Goal: Find specific page/section: Find specific page/section

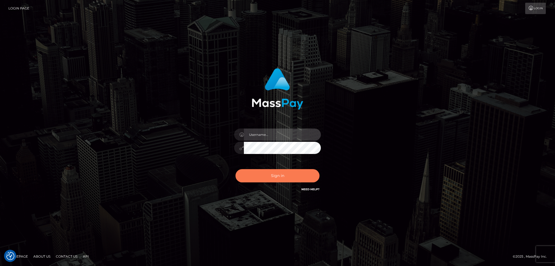
type input "alexstef"
click at [278, 174] on button "Sign in" at bounding box center [278, 175] width 84 height 13
type input "alexstef"
click at [277, 174] on button "Sign in" at bounding box center [278, 175] width 84 height 13
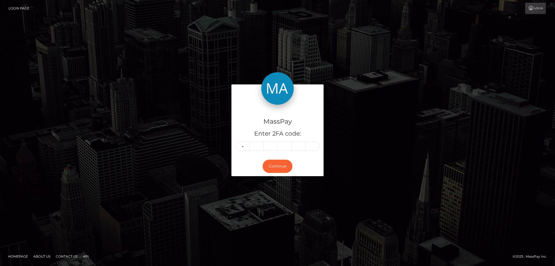
type input "6"
type input "7"
type input "4"
type input "7"
type input "1"
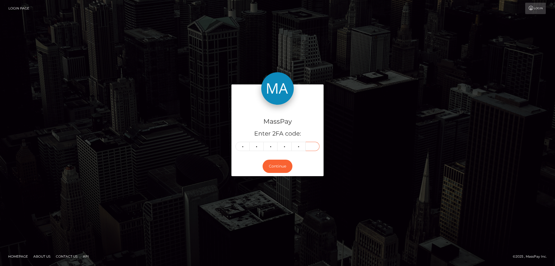
type input "6"
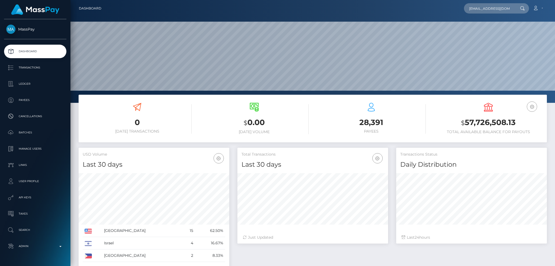
scroll to position [96, 150]
type input "[EMAIL_ADDRESS][DOMAIN_NAME]"
click at [484, 34] on div "Loading... Loading... Payees: [PERSON_NAME][GEOGRAPHIC_DATA]" at bounding box center [503, 24] width 78 height 21
click at [485, 9] on input "[EMAIL_ADDRESS][DOMAIN_NAME]" at bounding box center [489, 8] width 51 height 10
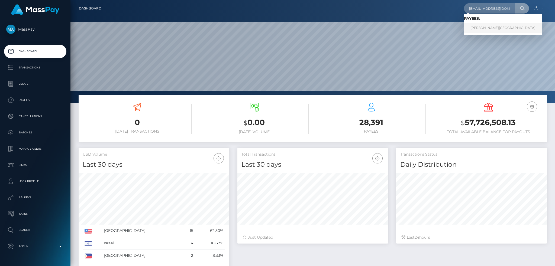
click at [480, 27] on link "[PERSON_NAME][GEOGRAPHIC_DATA]" at bounding box center [503, 28] width 78 height 10
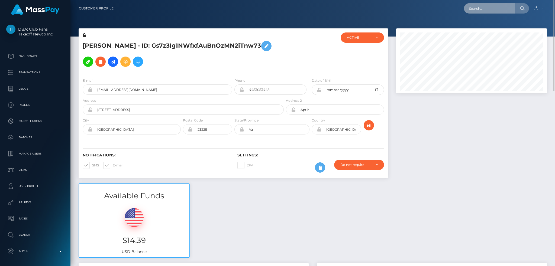
click at [489, 11] on input "text" at bounding box center [489, 8] width 51 height 10
paste input "poact_zYmYic1lQgEQ"
type input "poact_zYmYic1lQgEQ"
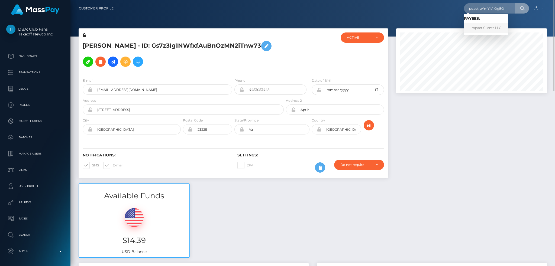
click at [475, 30] on link "Impact Clients LLC" at bounding box center [486, 28] width 44 height 10
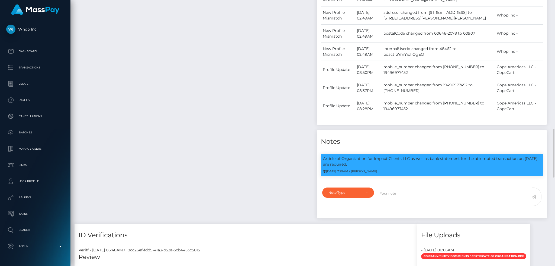
scroll to position [434, 0]
